Goal: Transaction & Acquisition: Purchase product/service

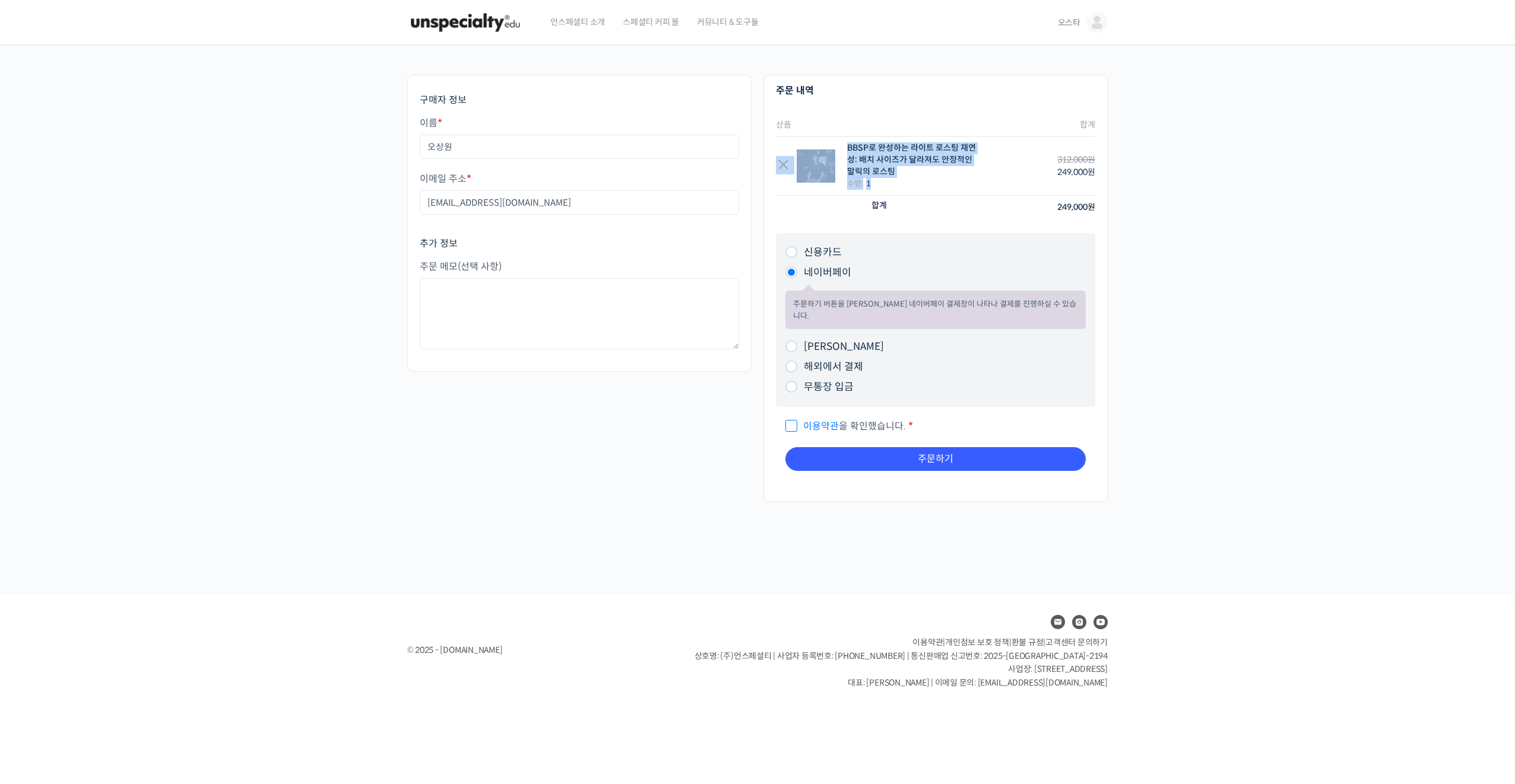
drag, startPoint x: 895, startPoint y: 177, endPoint x: 788, endPoint y: 154, distance: 109.4
click at [782, 145] on div "× BBSP로 완성하는 라이트 로스팅 재연성: 배치 사이즈가 달라져도 안정적인 말릭의 로스팅 수량: 1" at bounding box center [876, 165] width 201 height 47
drag, startPoint x: 788, startPoint y: 154, endPoint x: 902, endPoint y: 197, distance: 121.8
click at [902, 197] on th "합계" at bounding box center [879, 207] width 207 height 23
click at [554, 320] on textarea "주문 메모 (선택 사항)" at bounding box center [579, 314] width 320 height 71
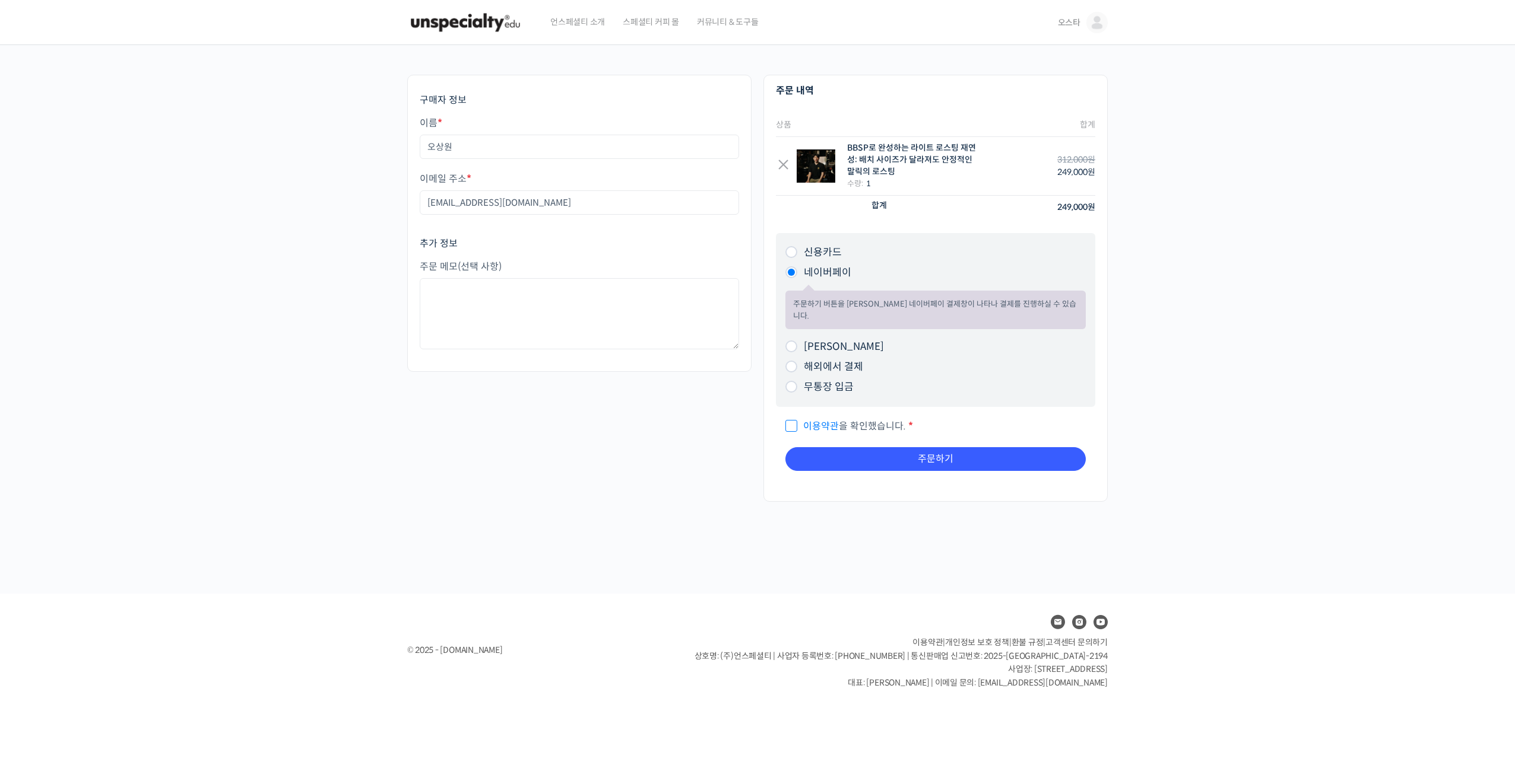
drag, startPoint x: 685, startPoint y: 442, endPoint x: 706, endPoint y: 445, distance: 21.2
click at [696, 443] on div "구매자 정보 이름 * 오상원 이메일 주소 * [EMAIL_ADDRESS][DOMAIN_NAME] 추가 정보 주문 메모 (선택 사항) 주문 내역…" at bounding box center [758, 295] width 712 height 440
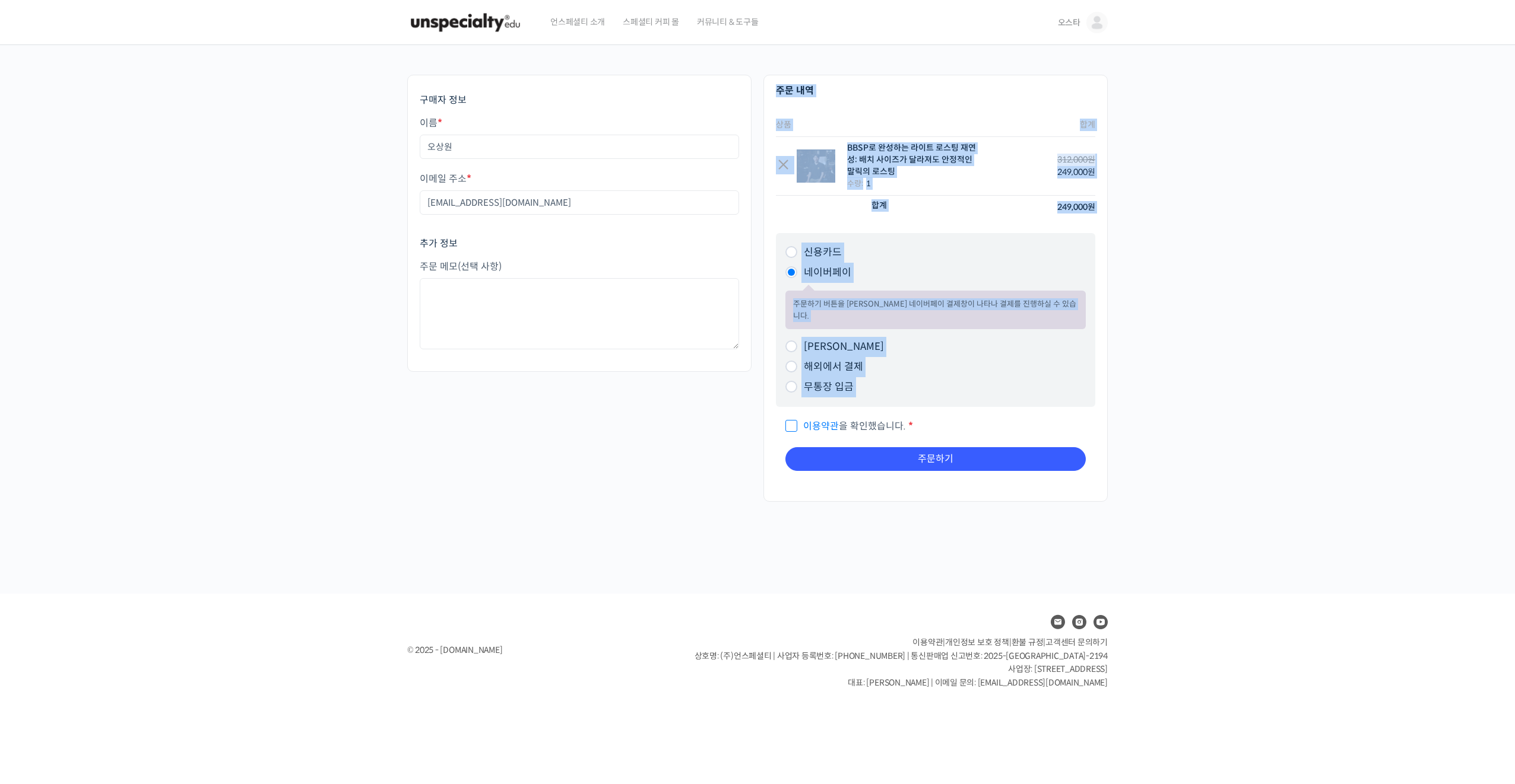
drag, startPoint x: 706, startPoint y: 445, endPoint x: 786, endPoint y: 412, distance: 86.5
click at [786, 417] on input "이용약관 을 확인했습니다. *" at bounding box center [789, 421] width 8 height 8
checkbox input "true"
click at [732, 456] on div "구매자 정보 이름 * 오상원 이메일 주소 * [EMAIL_ADDRESS][DOMAIN_NAME] 추가 정보 주문 메모 (선택 사항) 주문 내역…" at bounding box center [758, 295] width 712 height 440
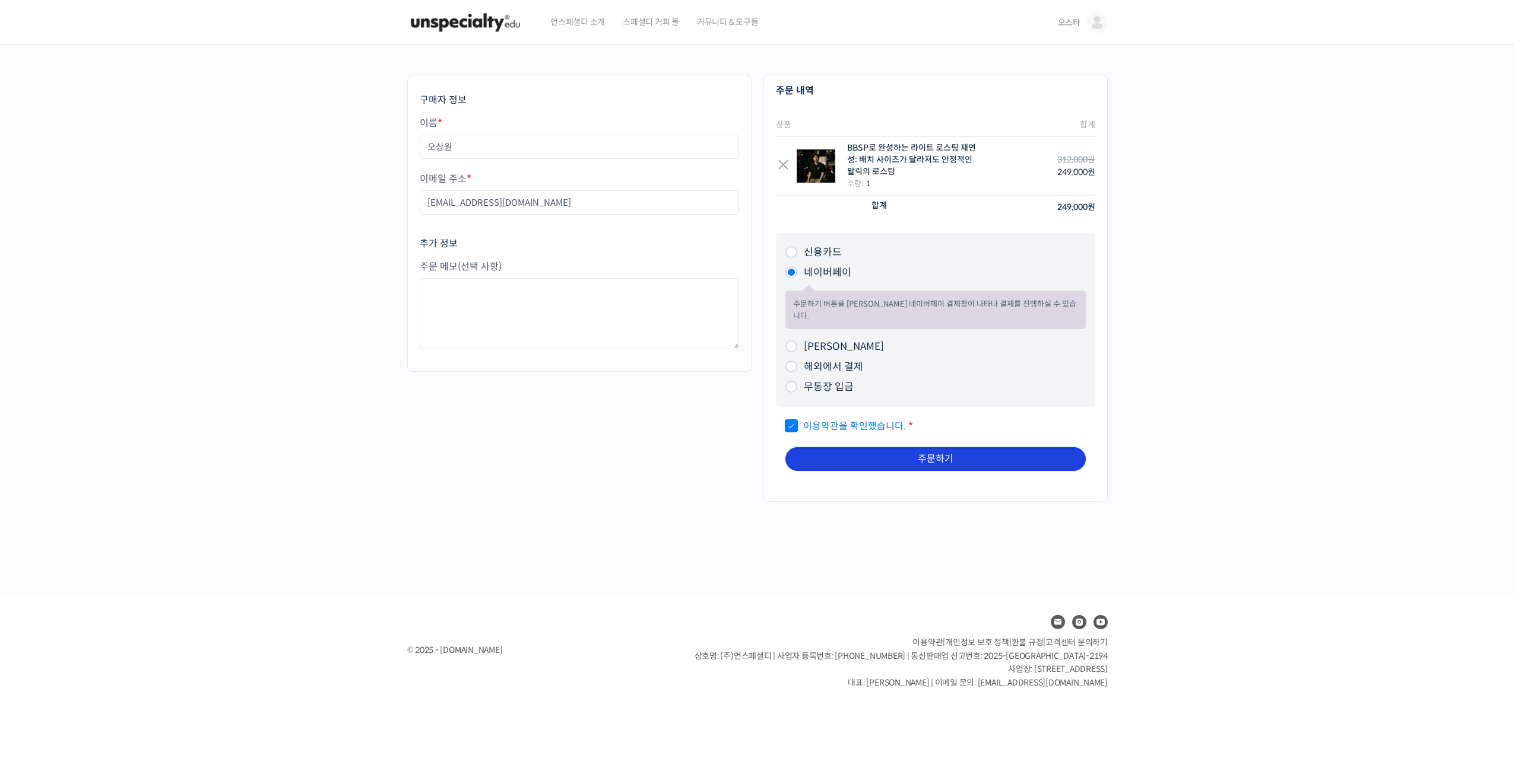
click at [923, 450] on button "주문하기" at bounding box center [935, 459] width 301 height 24
